Goal: Task Accomplishment & Management: Manage account settings

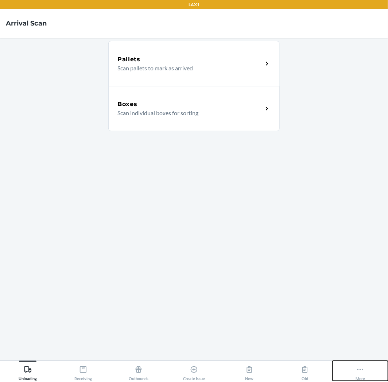
click at [363, 369] on icon at bounding box center [360, 370] width 8 height 8
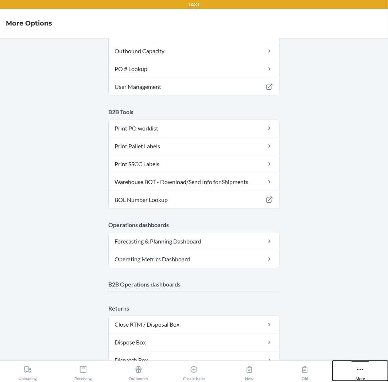
scroll to position [284, 0]
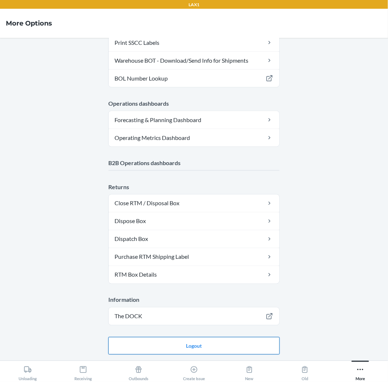
click at [210, 347] on button "Logout" at bounding box center [193, 346] width 171 height 18
